Goal: Task Accomplishment & Management: Manage account settings

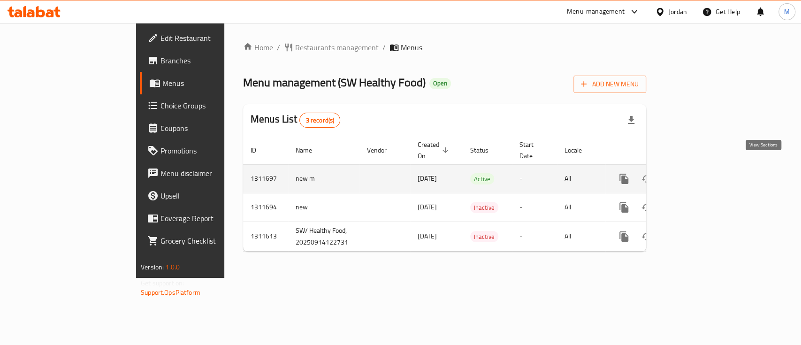
click at [697, 173] on icon "enhanced table" at bounding box center [691, 178] width 11 height 11
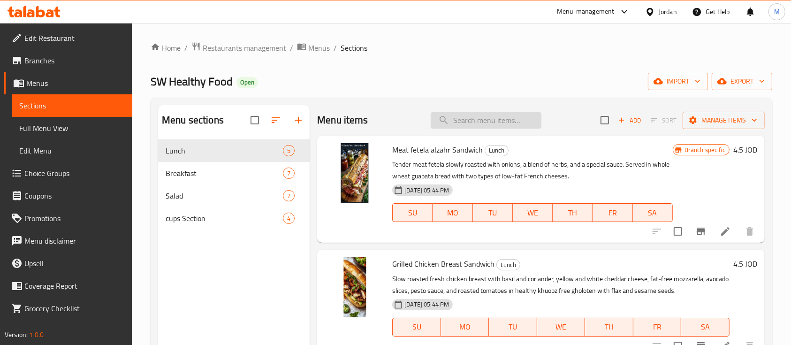
click at [482, 121] on input "search" at bounding box center [486, 120] width 111 height 16
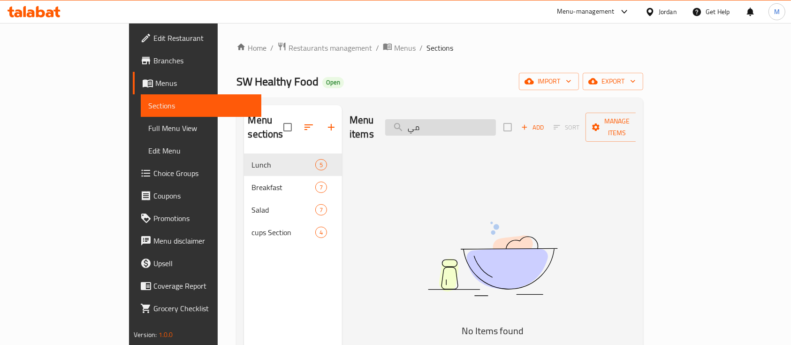
type input "م"
type input "j"
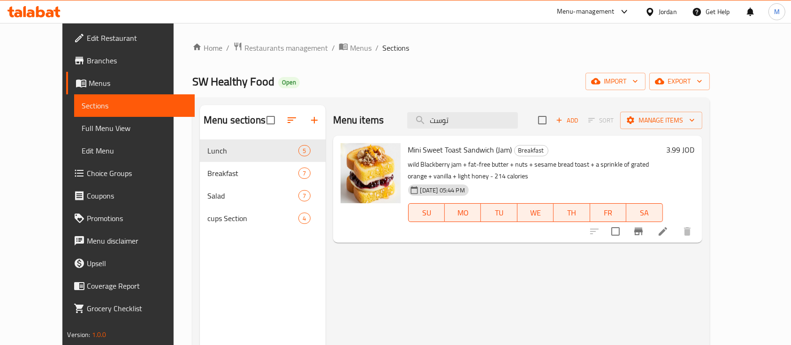
type input "توست"
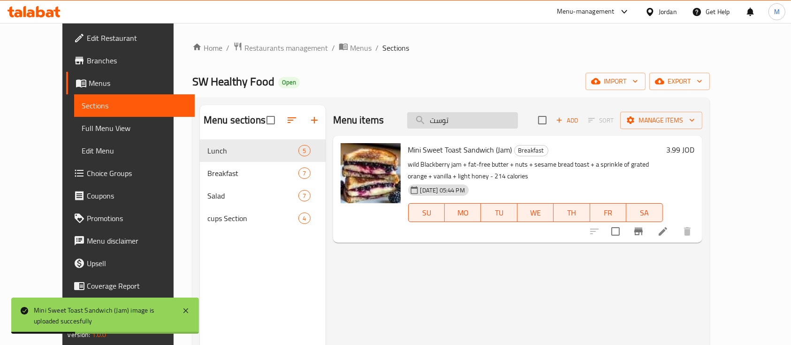
drag, startPoint x: 481, startPoint y: 122, endPoint x: 436, endPoint y: 114, distance: 45.4
click at [424, 117] on div "Menu items توست Add Sort Manage items" at bounding box center [517, 120] width 369 height 30
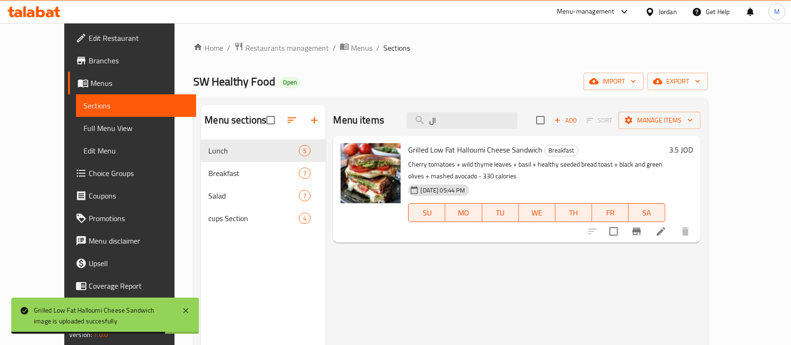
type input "ا"
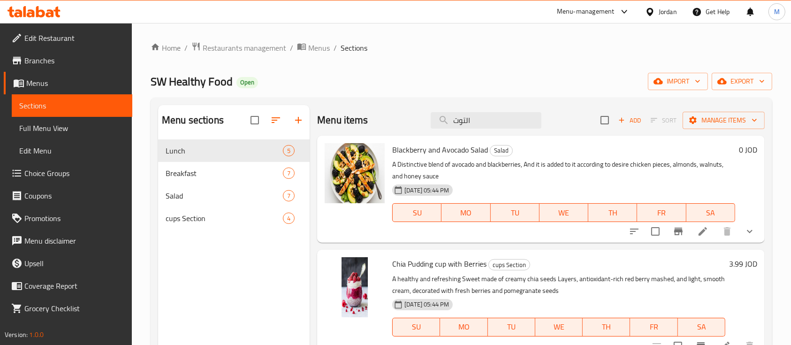
type input "التوت"
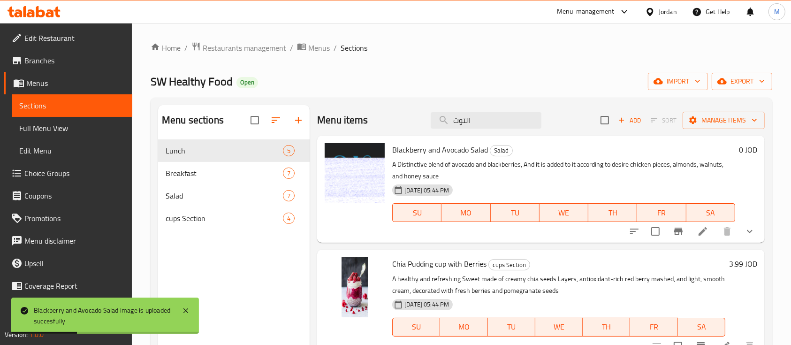
drag, startPoint x: 494, startPoint y: 118, endPoint x: 417, endPoint y: 137, distance: 79.3
click at [417, 137] on div "Menu items التوت Add Sort Manage items Blackberry and Avocado Salad Salad A Dis…" at bounding box center [537, 277] width 455 height 345
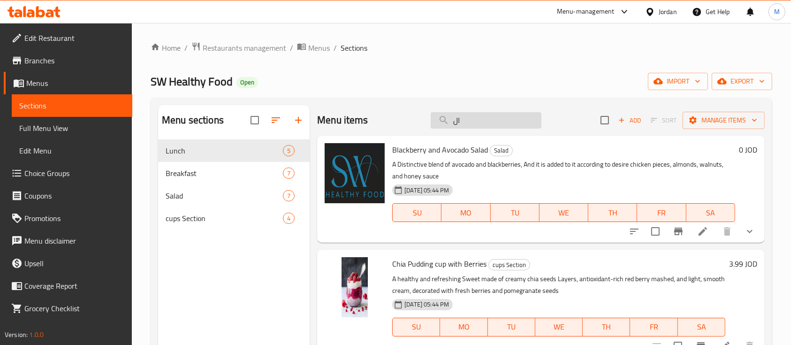
type input "ا"
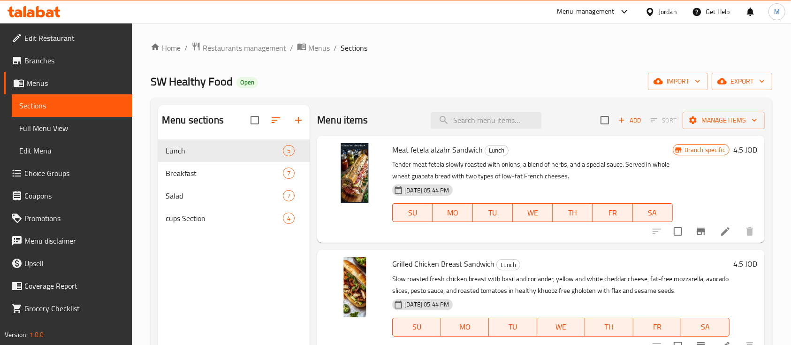
click at [482, 96] on div "Home / Restaurants management / Menus / Sections SW Healthy Food Open import ex…" at bounding box center [462, 250] width 622 height 416
click at [503, 58] on div "Home / Restaurants management / Menus / Sections SW Healthy Food Open import ex…" at bounding box center [462, 250] width 622 height 416
click at [490, 122] on input "search" at bounding box center [486, 120] width 111 height 16
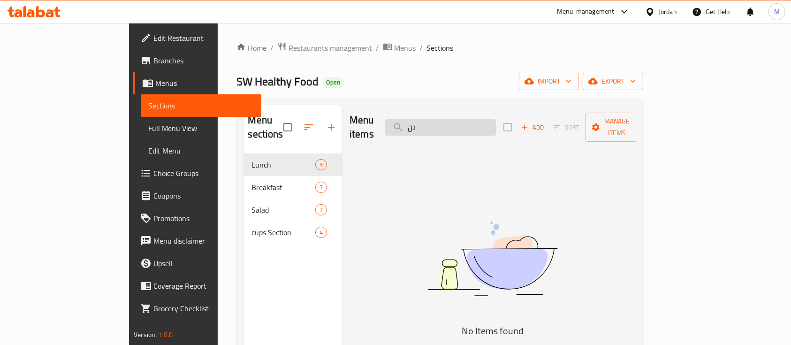
type input "ت"
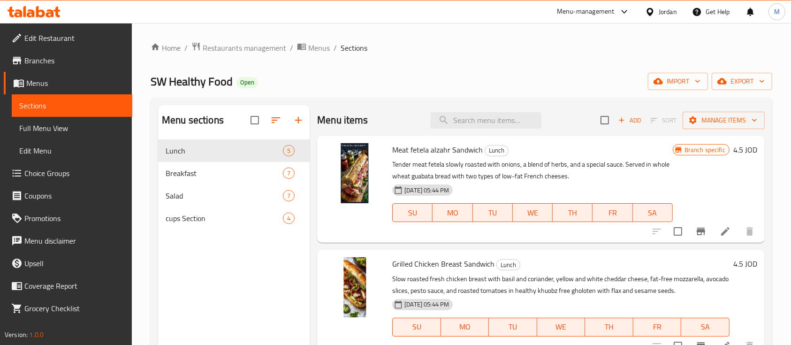
click at [494, 59] on div "Home / Restaurants management / Menus / Sections SW Healthy Food Open import ex…" at bounding box center [462, 250] width 622 height 416
click at [627, 120] on span "Add" at bounding box center [629, 120] width 25 height 11
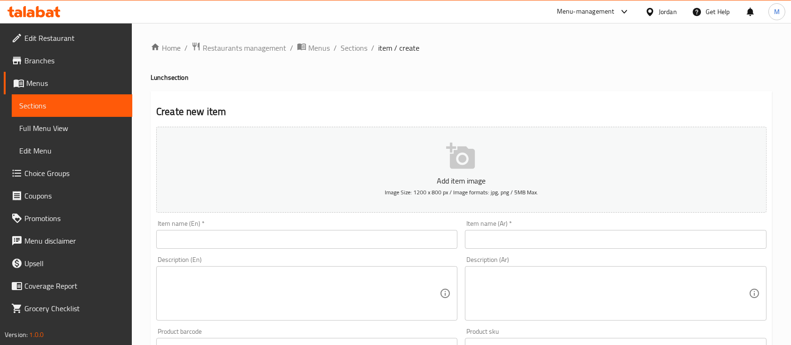
click at [529, 240] on input "text" at bounding box center [615, 239] width 301 height 19
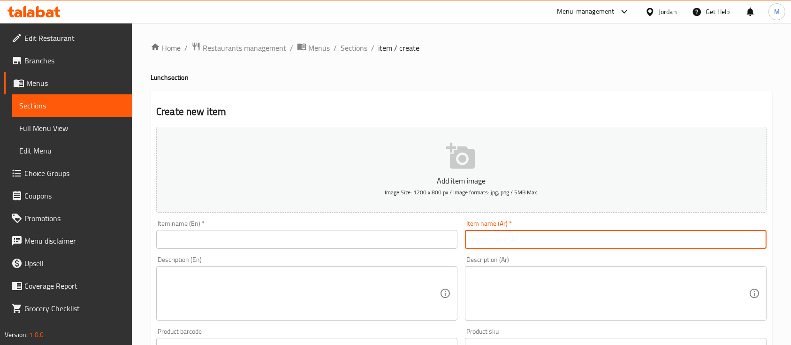
paste input "ساندويش تندر بيف"
type input "ساندويش تندر بيف"
click at [411, 238] on input "text" at bounding box center [306, 239] width 301 height 19
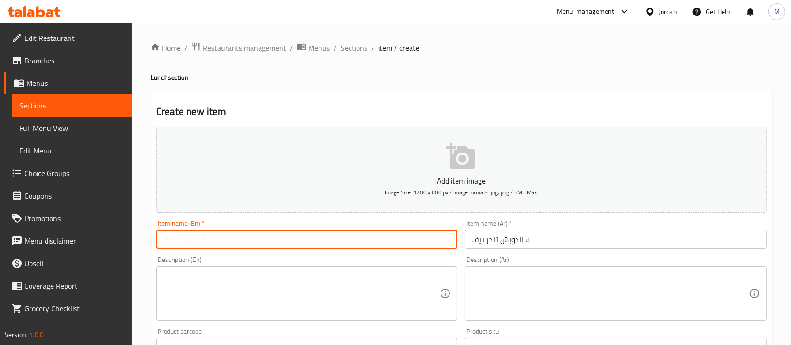
paste input "Tender Beef Sandwich"
type input "Tender Beef Sandwich"
click at [562, 286] on textarea at bounding box center [609, 293] width 277 height 45
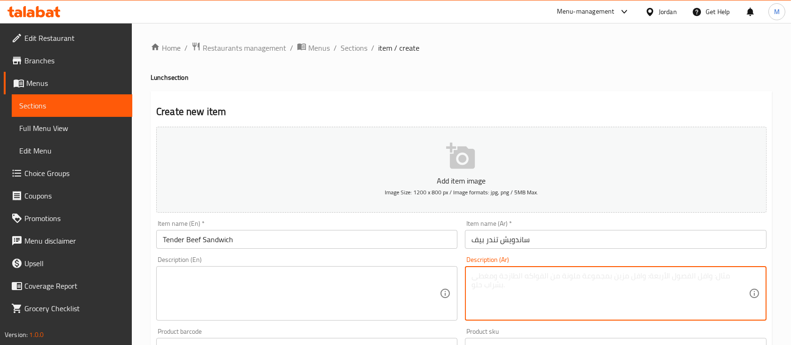
paste textarea "فتيـلة لحم طرية مشوية ببطء مع بصل وأعشاب وصوص خاص + نوعين من الأجبان الفرنسية ق…"
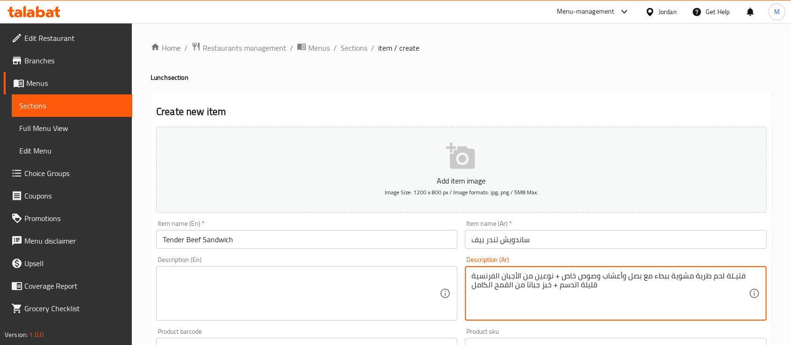
type textarea "فتيـلة لحم طرية مشوية ببطء مع بصل وأعشاب وصوص خاص + نوعين من الأجبان الفرنسية ق…"
click at [363, 291] on textarea at bounding box center [301, 293] width 277 height 45
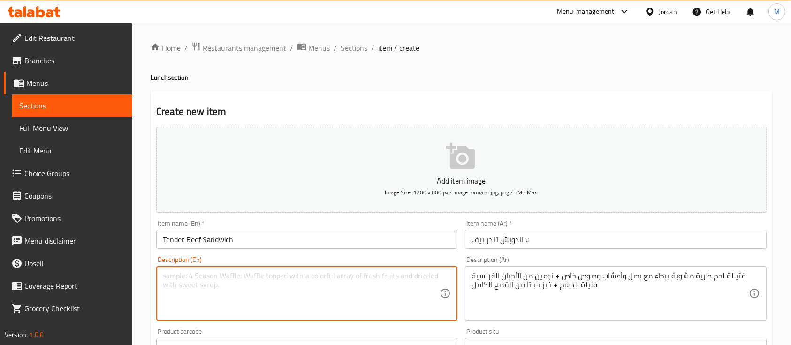
paste textarea "Slow-roasted tenderloin with onions, herbs and special sauce + 2 types of low-f…"
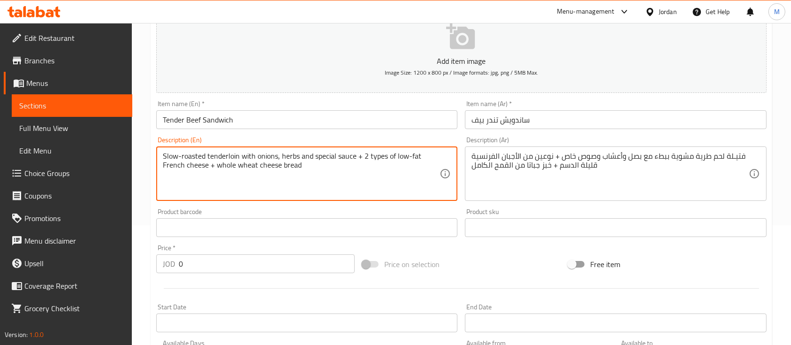
scroll to position [125, 0]
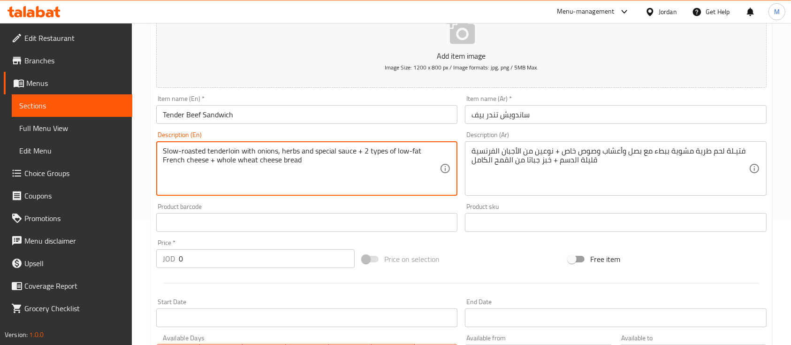
type textarea "Slow-roasted tenderloin with onions, herbs and special sauce + 2 types of low-f…"
click at [276, 264] on input "0" at bounding box center [267, 258] width 176 height 19
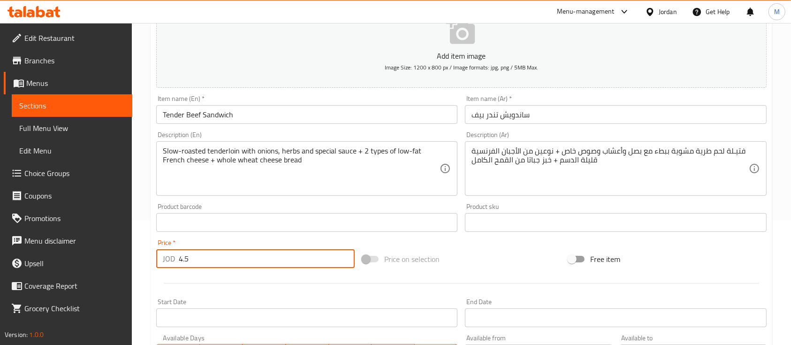
type input "4.5"
click at [297, 283] on hr at bounding box center [461, 283] width 595 height 0
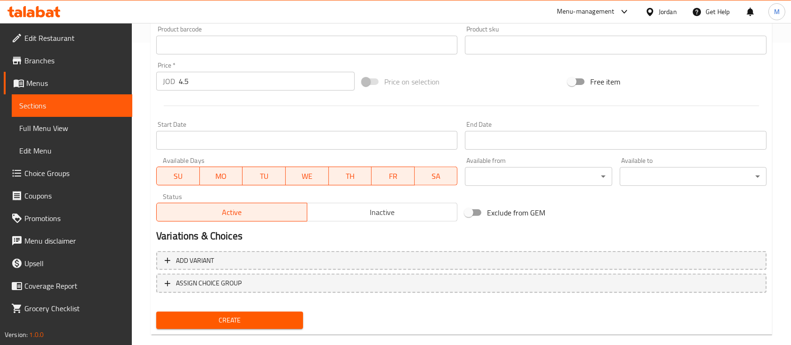
scroll to position [312, 0]
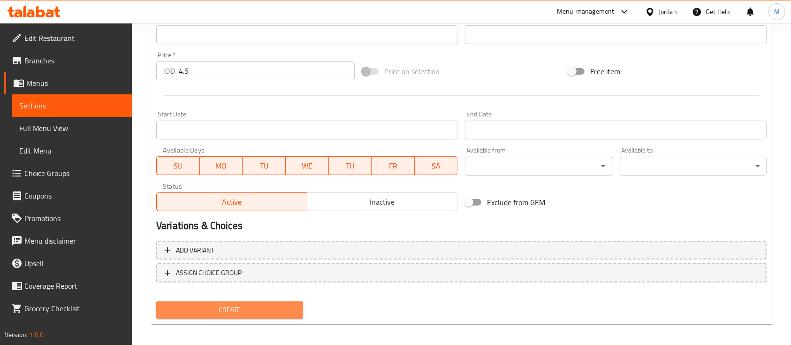
click at [271, 304] on span "Create" at bounding box center [230, 310] width 132 height 12
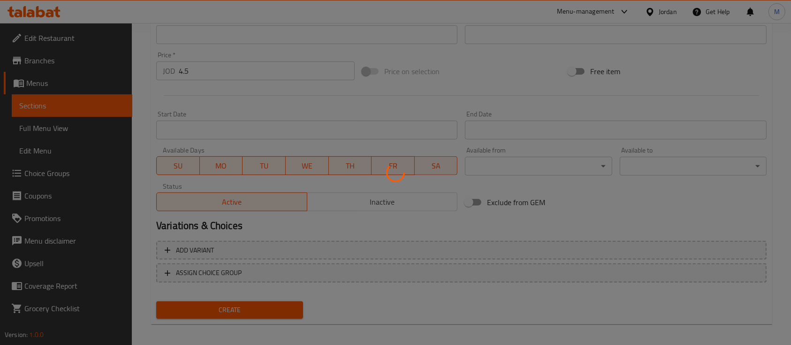
type input "0"
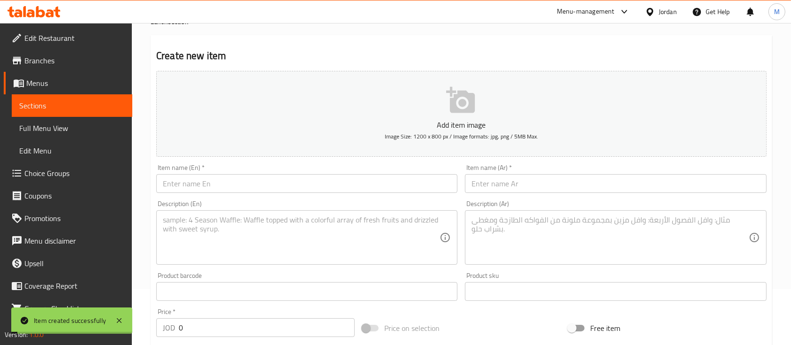
scroll to position [0, 0]
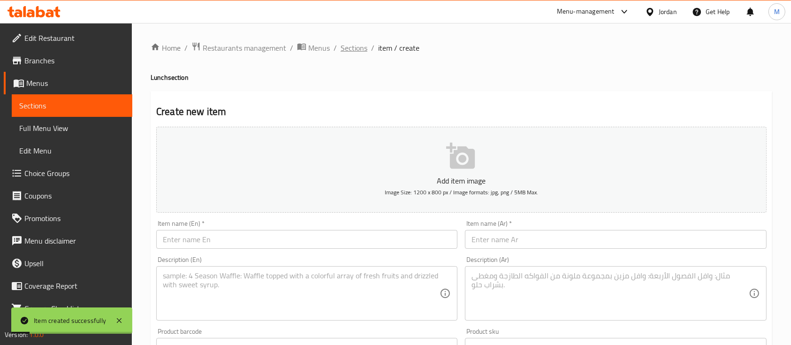
click at [359, 51] on span "Sections" at bounding box center [354, 47] width 27 height 11
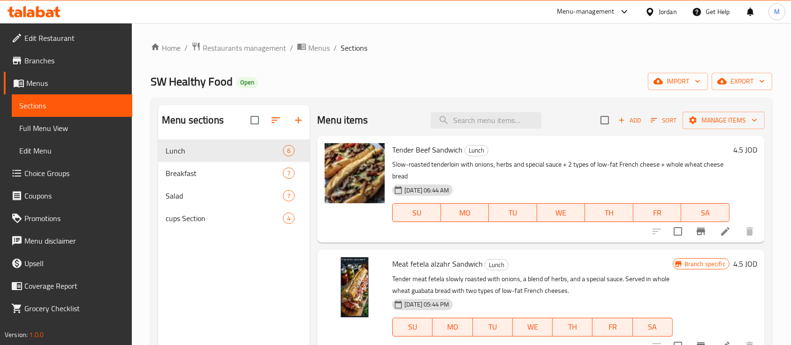
drag, startPoint x: 494, startPoint y: 69, endPoint x: 469, endPoint y: 71, distance: 25.4
click at [494, 69] on div "Home / Restaurants management / Menus / Sections SW Healthy Food Open import ex…" at bounding box center [462, 250] width 622 height 416
click at [251, 54] on div "Home / Restaurants management / Menus / Sections SW Healthy Food Open import ex…" at bounding box center [462, 250] width 622 height 416
click at [251, 47] on span "Restaurants management" at bounding box center [245, 47] width 84 height 11
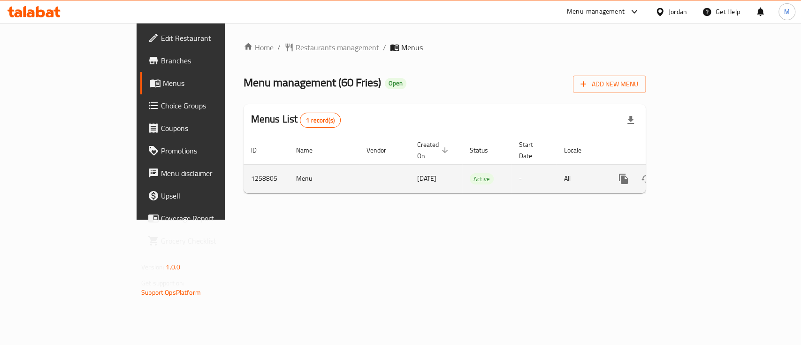
click at [697, 173] on icon "enhanced table" at bounding box center [690, 178] width 11 height 11
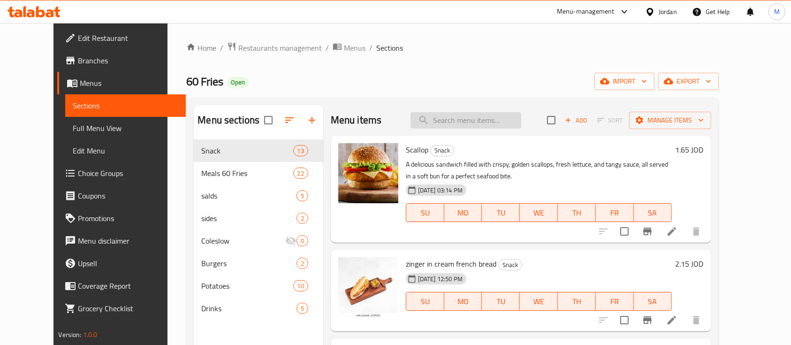
click at [465, 124] on input "search" at bounding box center [465, 120] width 111 height 16
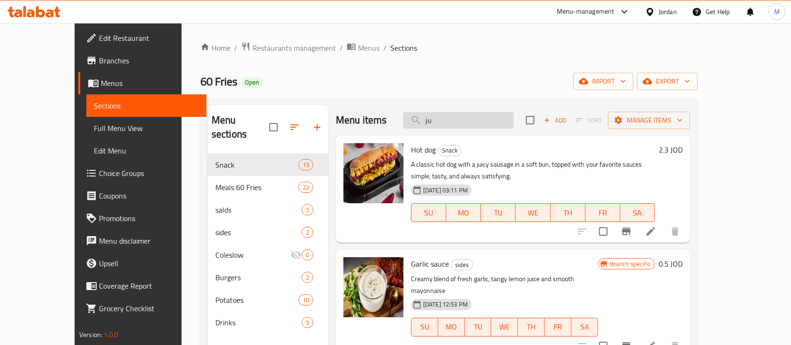
type input "j"
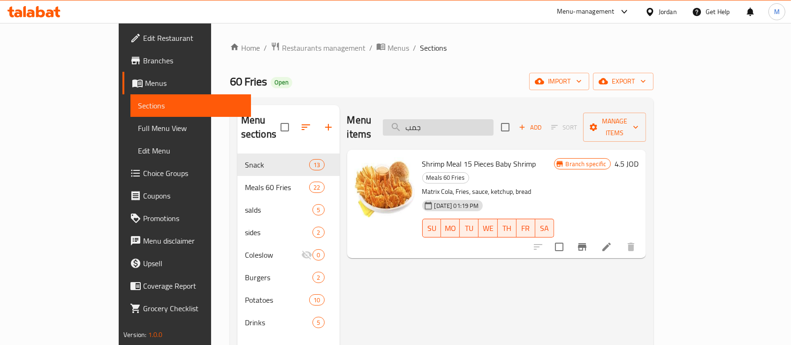
drag, startPoint x: 454, startPoint y: 121, endPoint x: 441, endPoint y: 118, distance: 13.0
click at [441, 121] on input "جمب" at bounding box center [438, 127] width 111 height 16
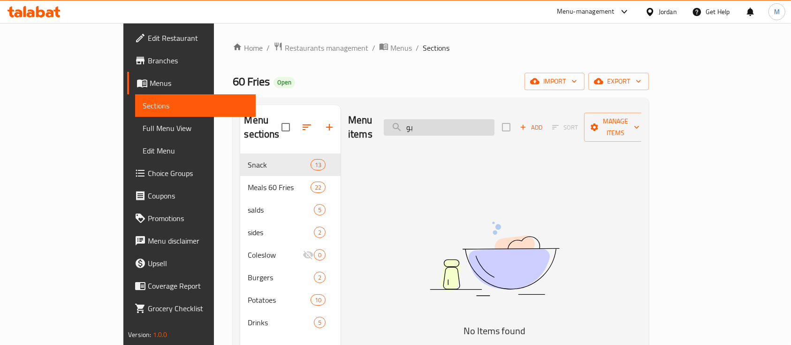
type input "ب"
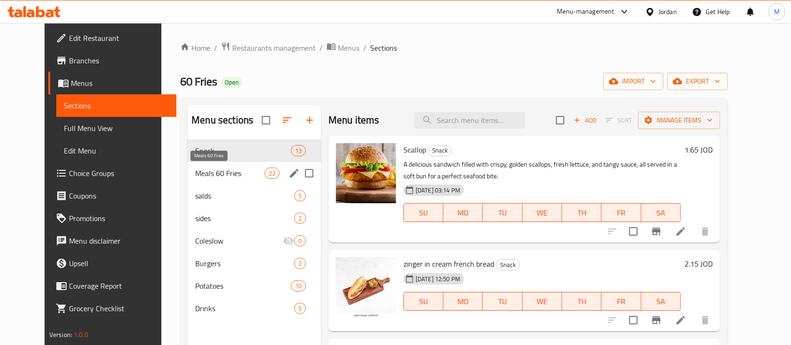
click at [205, 174] on span "Meals 60 Fries" at bounding box center [229, 172] width 69 height 11
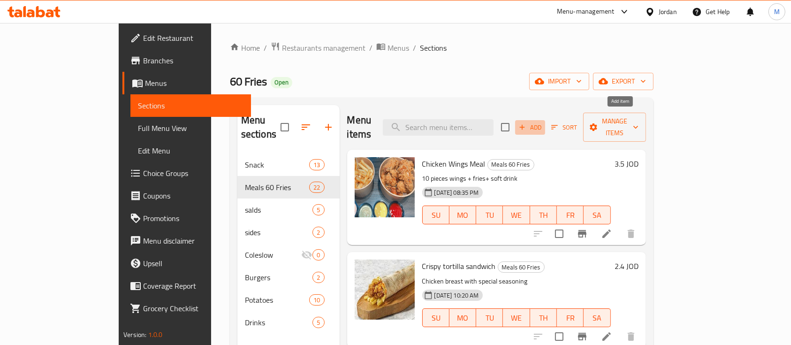
click at [543, 123] on span "Add" at bounding box center [529, 127] width 25 height 11
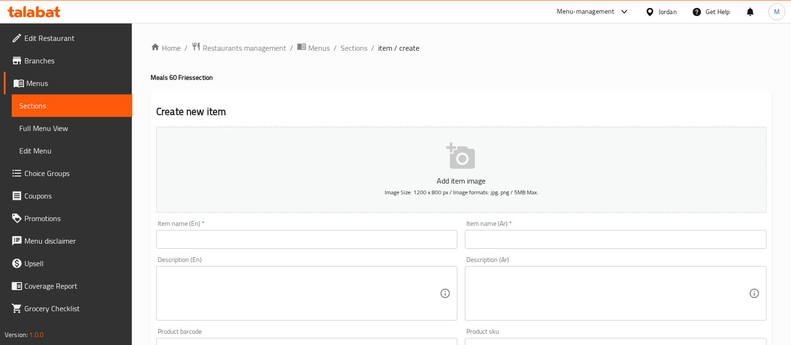
click at [266, 235] on input "text" at bounding box center [306, 239] width 301 height 19
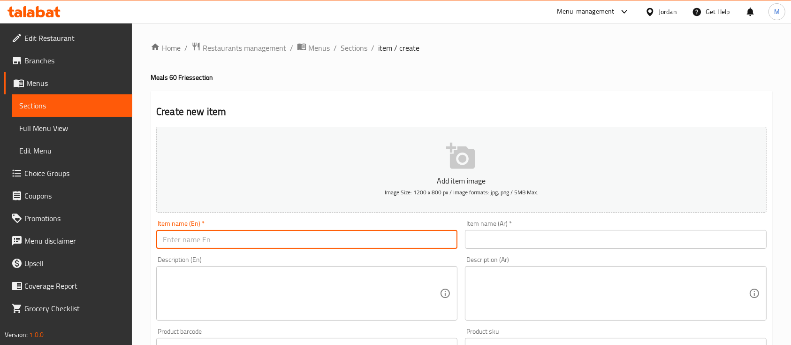
paste input "Boneless Chicken Wings Meal 10 Pieces"
type input "Boneless Chicken Wings Meal 10 Pieces"
click at [515, 243] on input "text" at bounding box center [615, 239] width 301 height 19
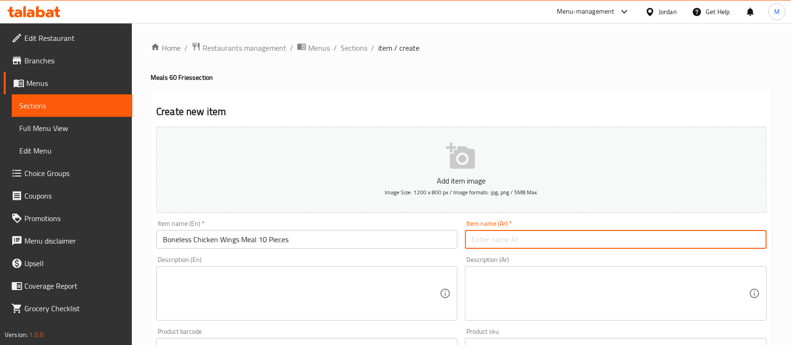
paste input "وجبة أجنحة دجاج بونلس 10 حبات"
type input "وجبة أجنحة دجاج بونلس 10 حبات"
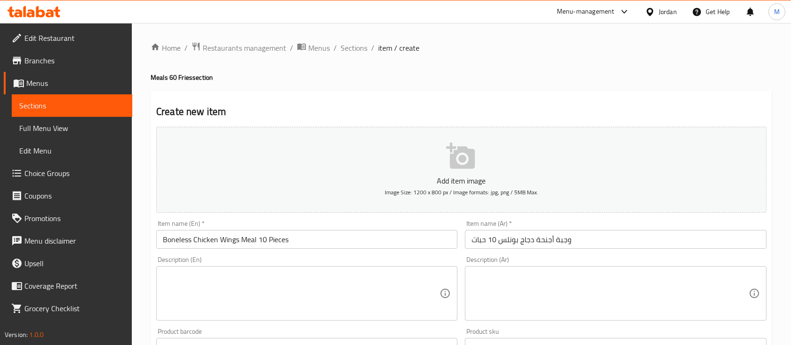
click at [509, 75] on h4 "Meals 60 Fries section" at bounding box center [462, 77] width 622 height 9
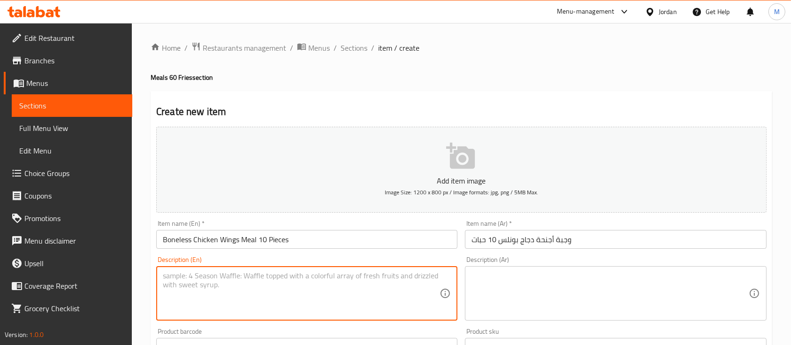
click at [287, 283] on textarea at bounding box center [301, 293] width 277 height 45
click at [212, 280] on textarea "Honey Mustard Wings," at bounding box center [301, 293] width 277 height 45
click at [214, 279] on textarea "Honey Mustard Bonless Wings," at bounding box center [301, 293] width 277 height 45
click at [303, 276] on textarea "Honey Mustard Sauce Bonless Wings," at bounding box center [301, 293] width 277 height 45
click at [304, 271] on textarea "Honey Mustard Sauce Bonless Wings, Fries, Bread and Cola" at bounding box center [301, 293] width 277 height 45
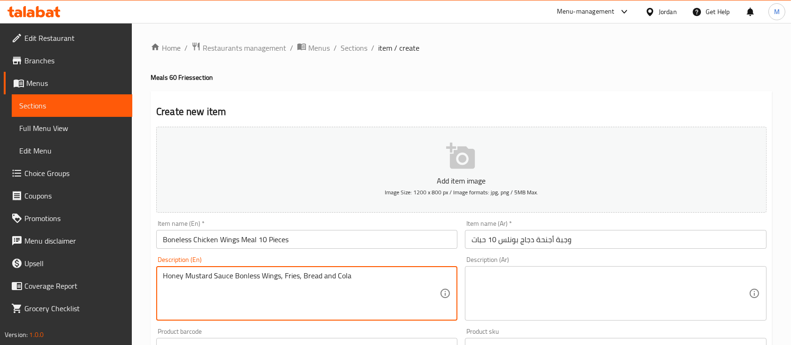
click at [304, 271] on textarea "Honey Mustard Sauce Bonless Wings, Fries, Bread and Cola" at bounding box center [301, 293] width 277 height 45
type textarea "Honey Mustard Sauce Bonless Wings, Fries, Bread and Cola"
click at [562, 280] on textarea at bounding box center [609, 293] width 277 height 45
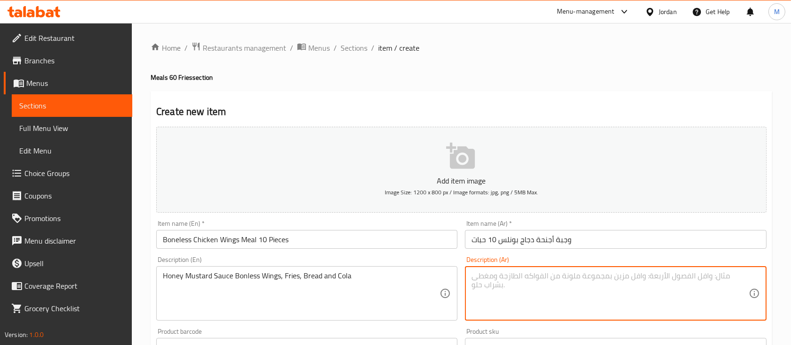
paste textarea "أجنحة دجاج منزوعة العظم مع صلصة الخردل والعسل، بطاطس مقلية، خبز وكولا"
type textarea "أجنحة دجاج منزوعة العظم مع صلصة الخردل والعسل، بطاطس مقلية، خبز وكولا"
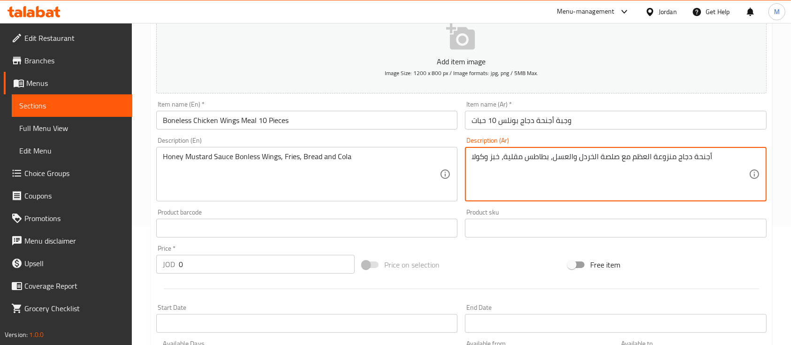
scroll to position [188, 0]
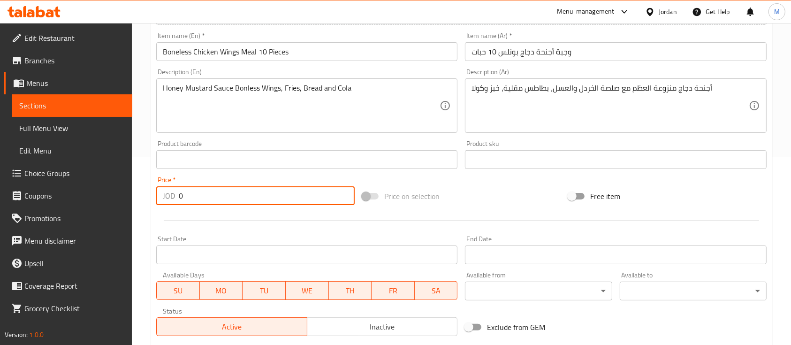
drag, startPoint x: 213, startPoint y: 195, endPoint x: 165, endPoint y: 197, distance: 47.4
click at [165, 197] on div "JOD 0 Price *" at bounding box center [255, 195] width 198 height 19
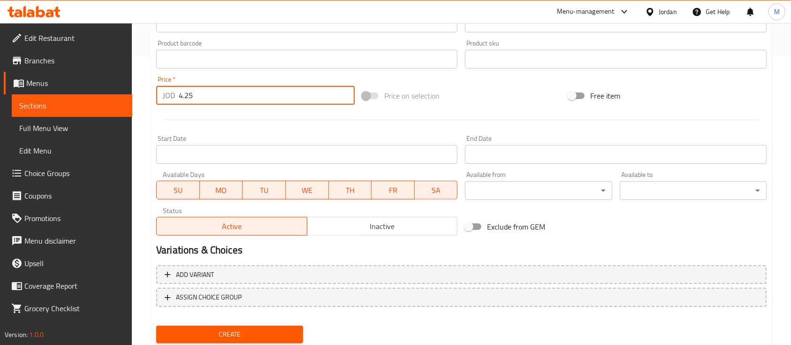
scroll to position [318, 0]
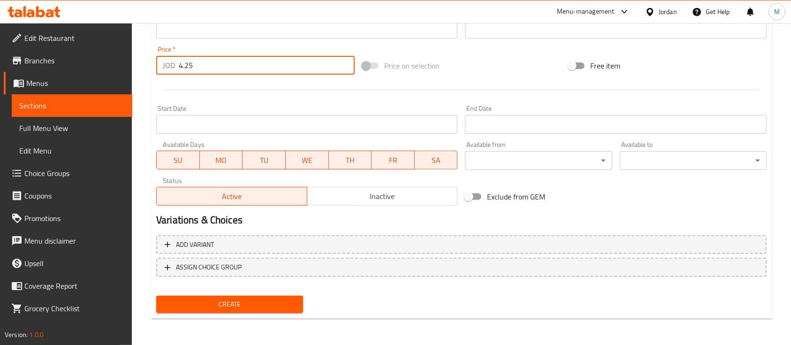
type input "4.25"
click at [287, 302] on span "Create" at bounding box center [230, 304] width 132 height 12
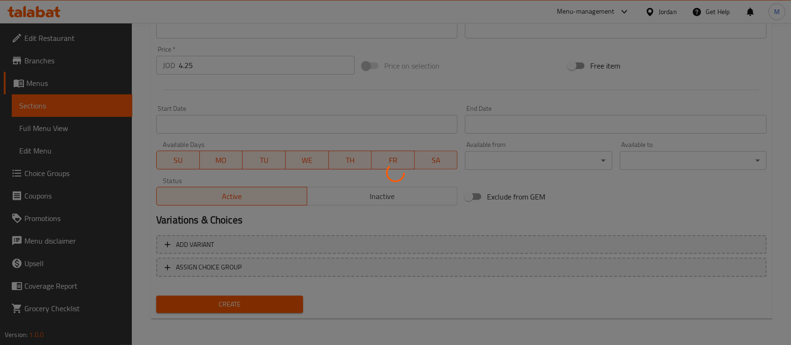
type input "0"
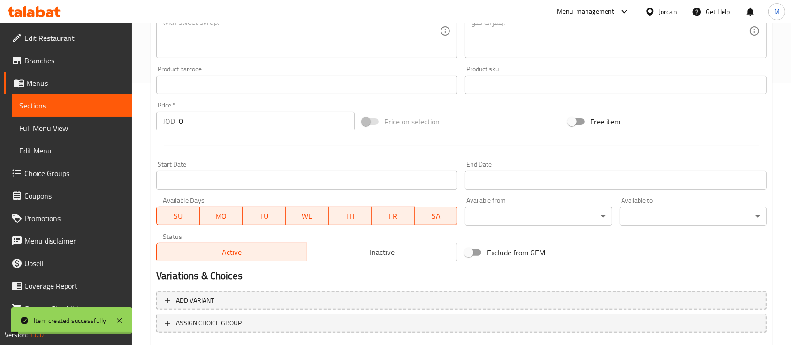
scroll to position [0, 0]
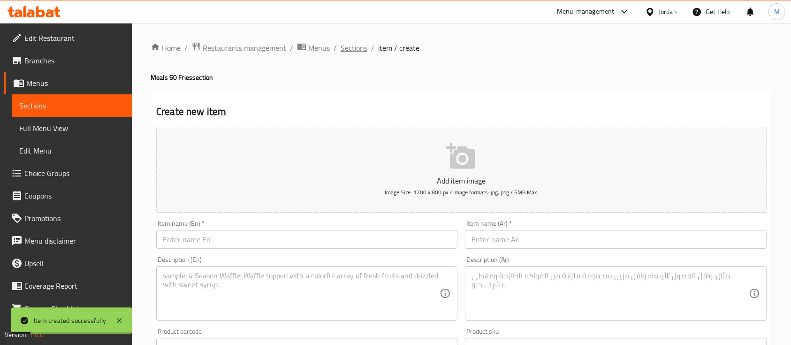
click at [349, 42] on span "Sections" at bounding box center [354, 47] width 27 height 11
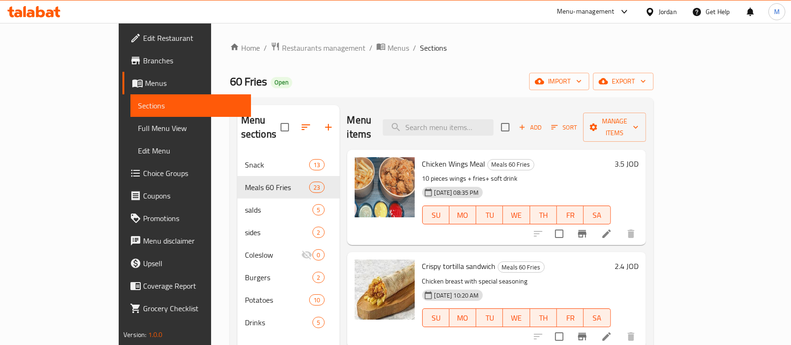
click at [258, 39] on div "Home / Restaurants management / Menus / Sections 60 Fries Open import export Me…" at bounding box center [441, 249] width 461 height 453
click at [282, 51] on span "Restaurants management" at bounding box center [324, 47] width 84 height 11
